Goal: Navigation & Orientation: Find specific page/section

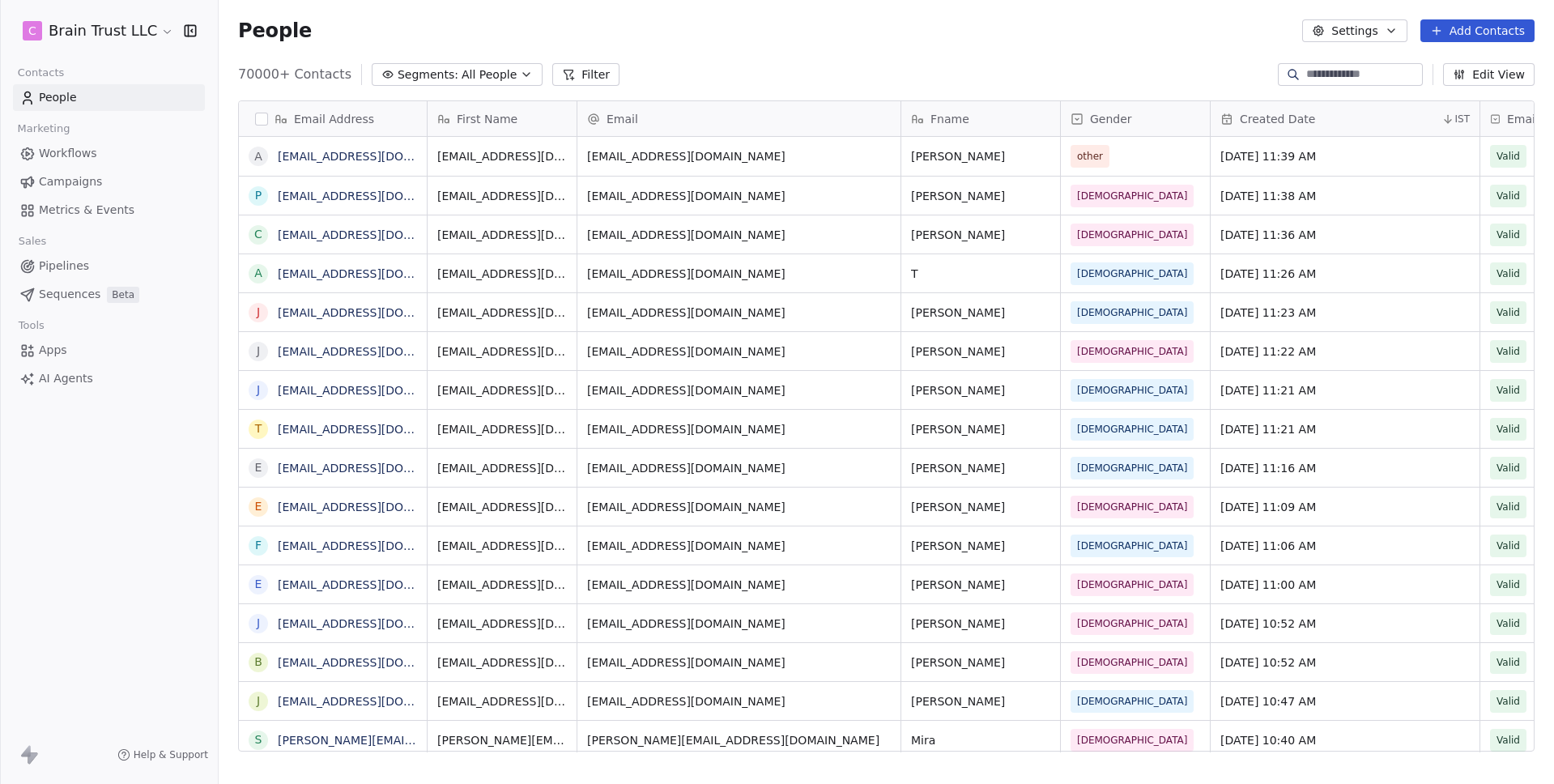
scroll to position [678, 1324]
click at [29, 206] on icon at bounding box center [28, 210] width 16 height 16
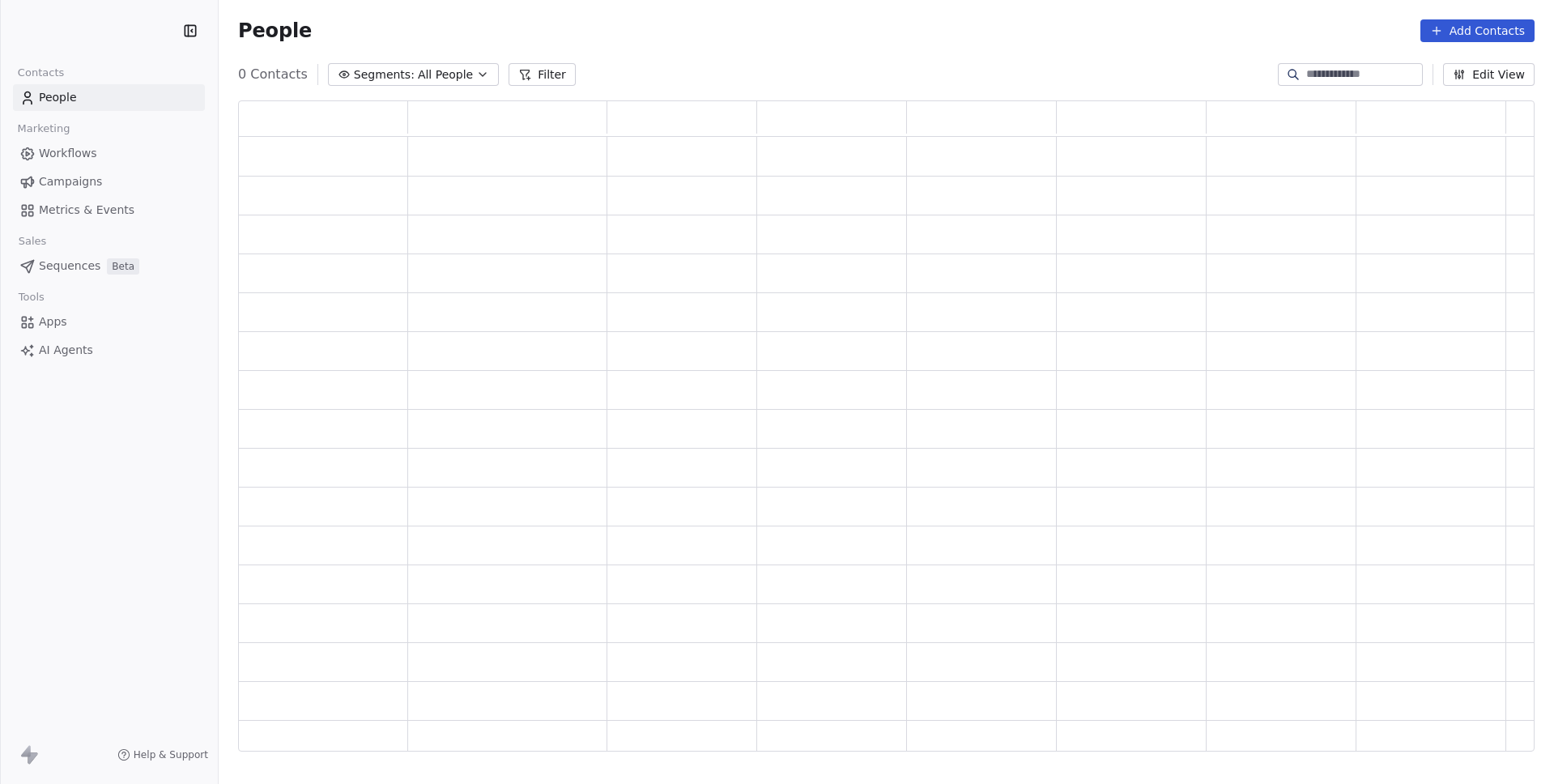
scroll to position [639, 1284]
